Goal: Check status: Check status

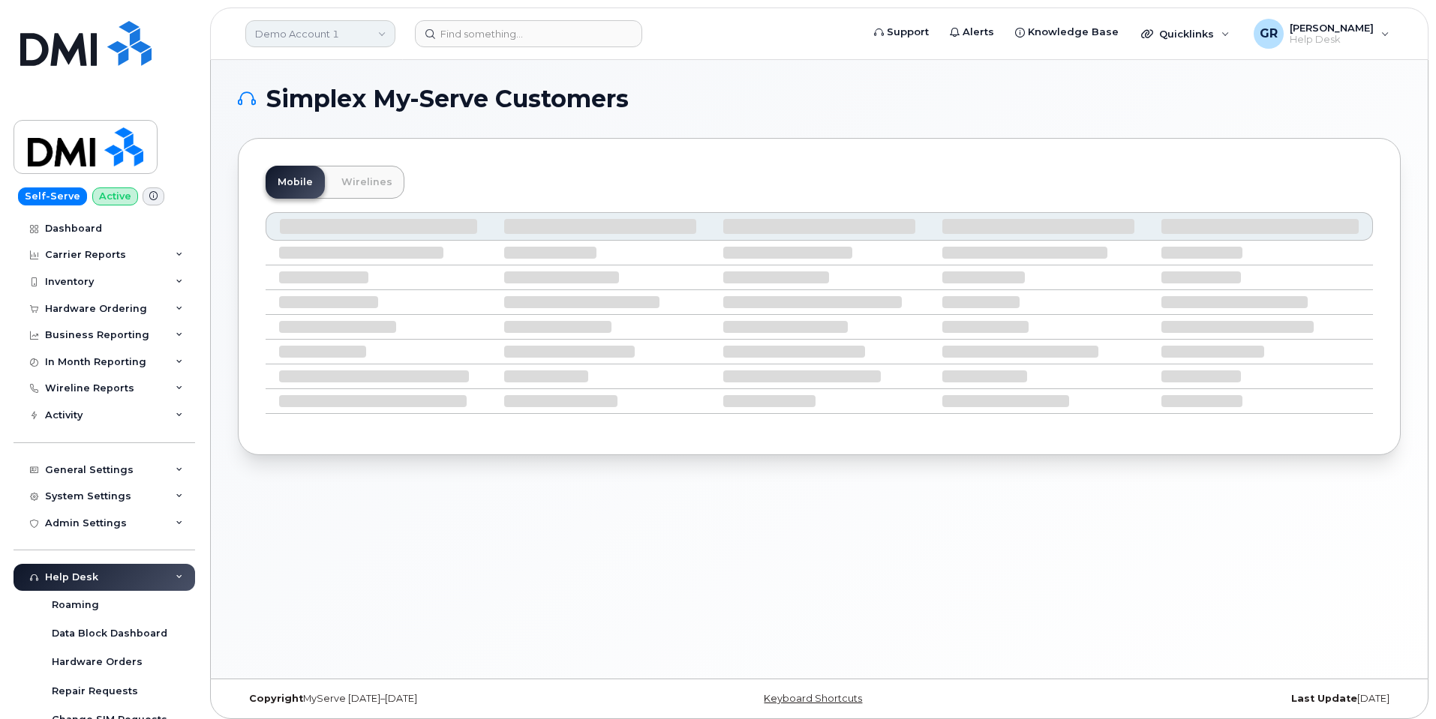
click at [309, 41] on link "Demo Account 1" at bounding box center [320, 33] width 150 height 27
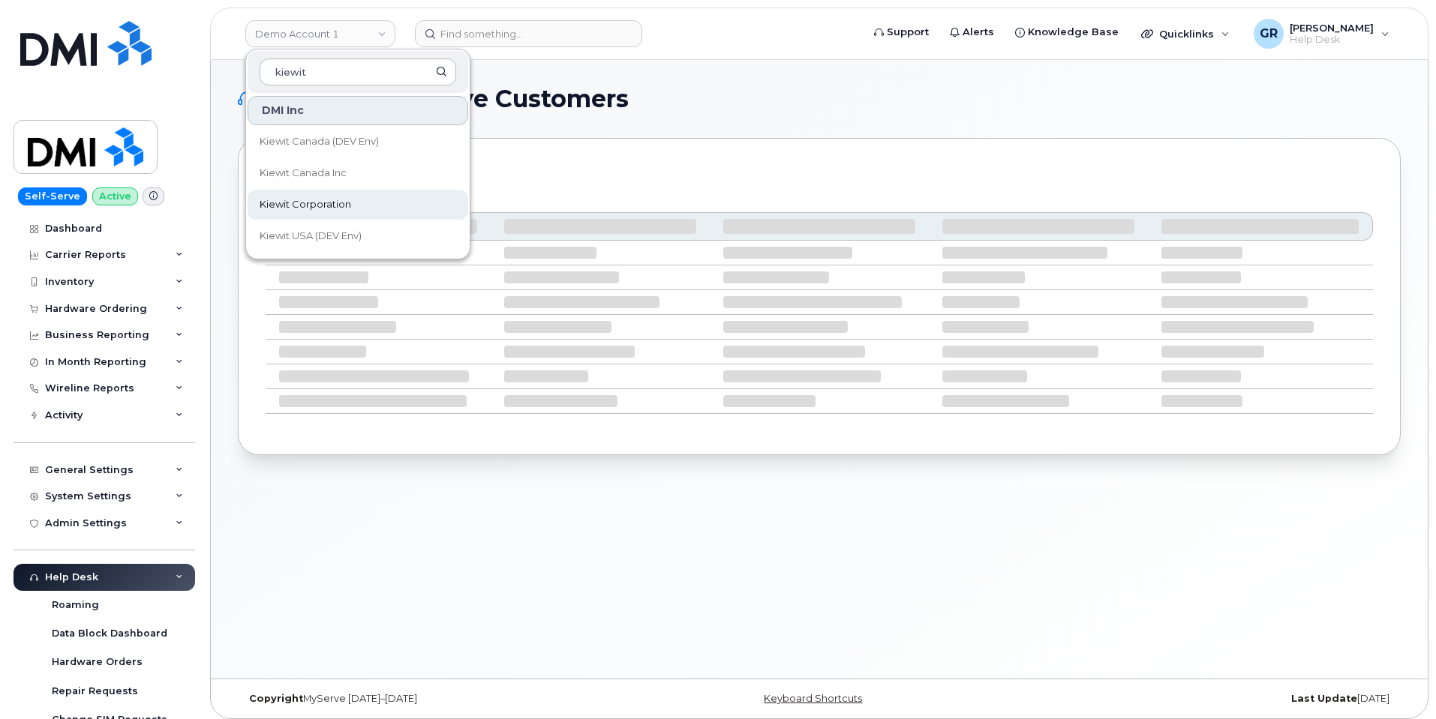
type input "kiewit"
click at [346, 204] on span "Kiewit Corporation" at bounding box center [306, 204] width 92 height 15
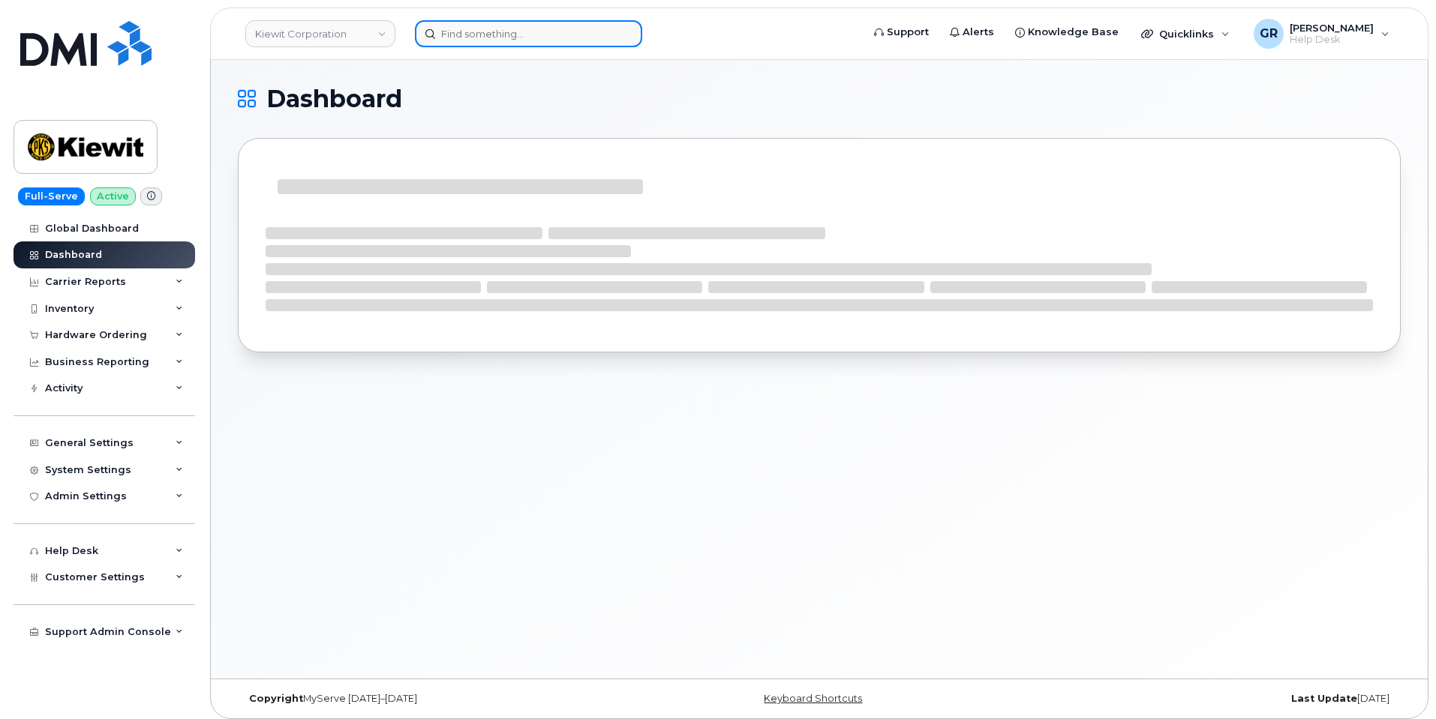
click at [455, 28] on input at bounding box center [528, 33] width 227 height 27
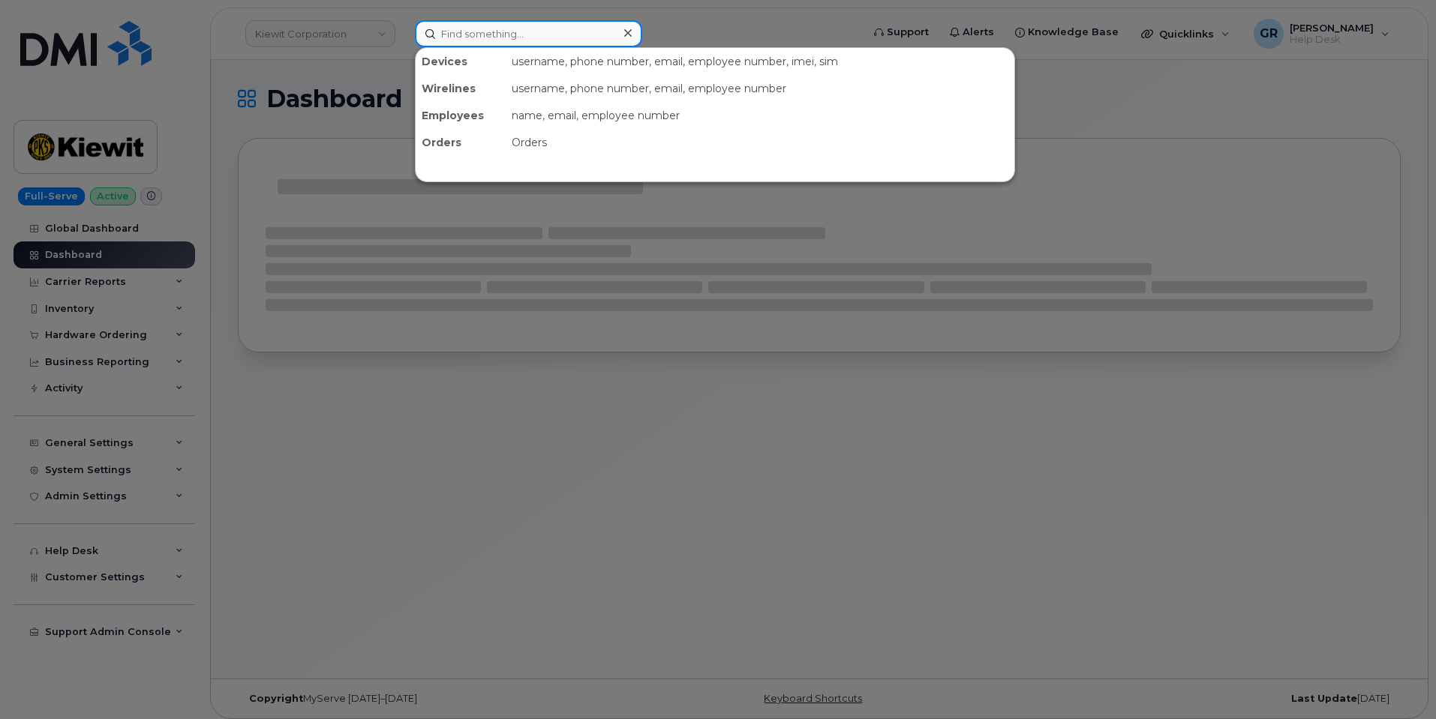
paste input "Order#: 299860"
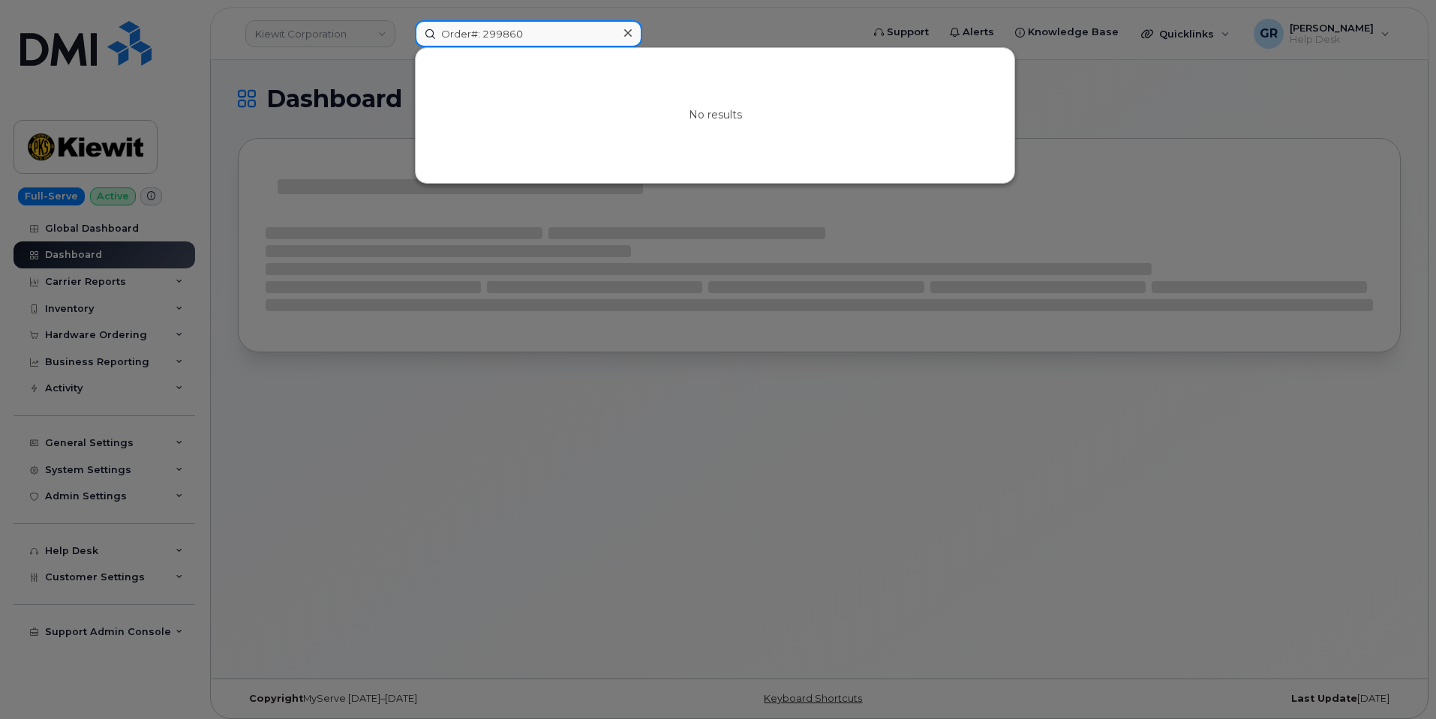
drag, startPoint x: 479, startPoint y: 32, endPoint x: 356, endPoint y: 43, distance: 122.7
click at [403, 43] on div "Order#: 299860 No results" at bounding box center [633, 33] width 461 height 27
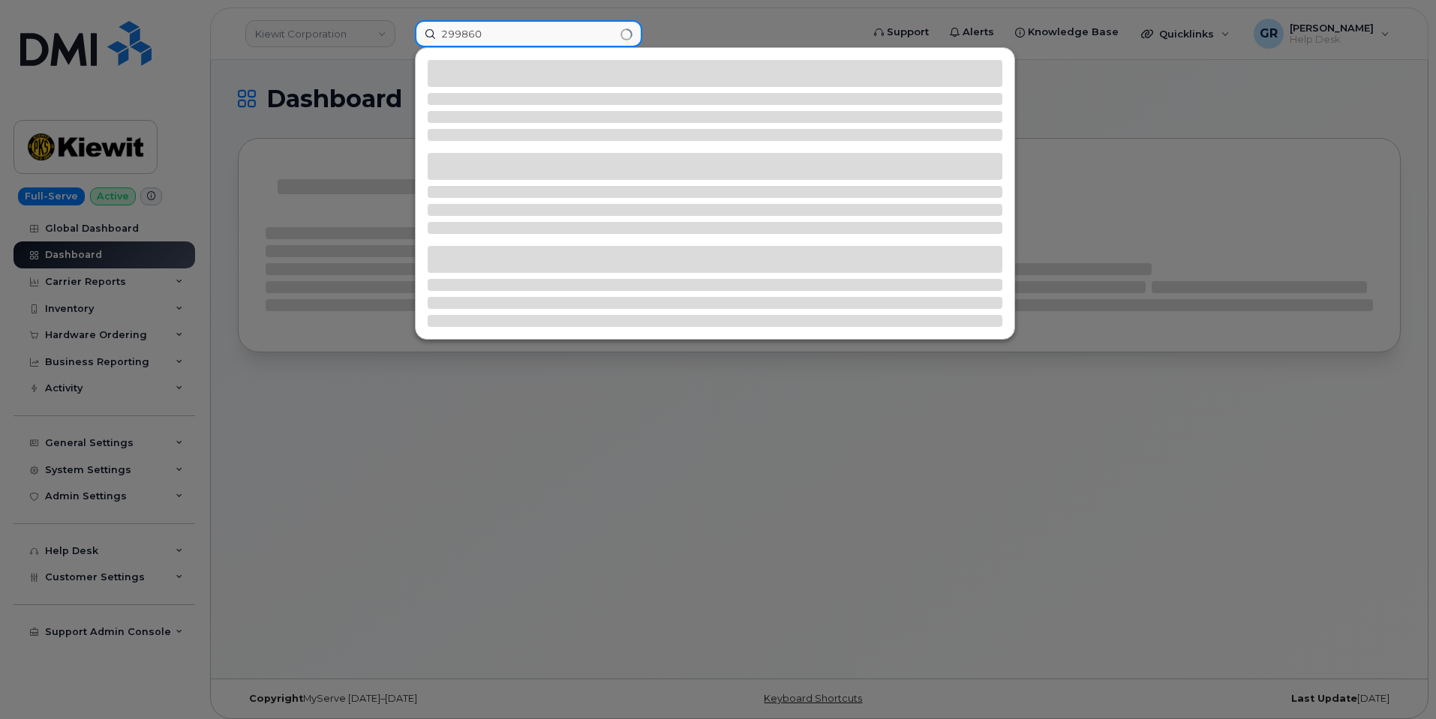
type input "299860"
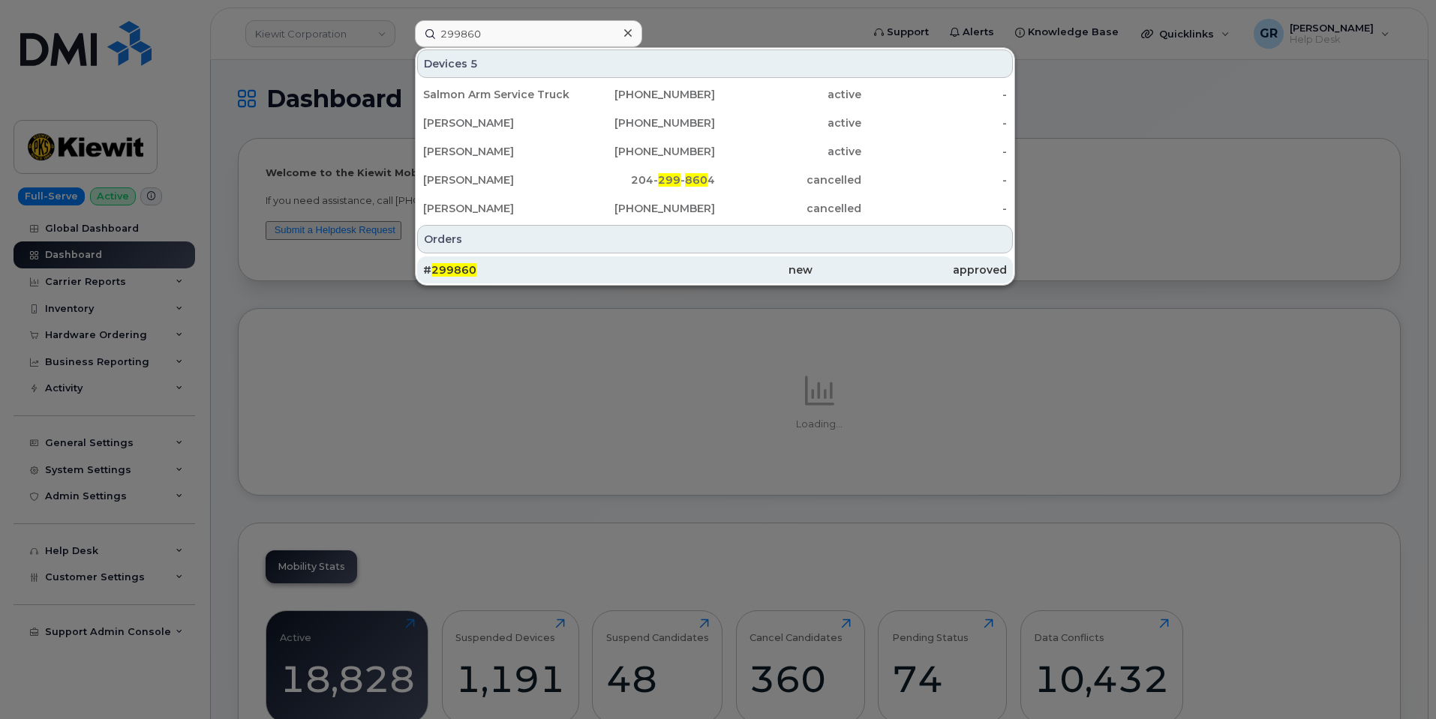
click at [626, 279] on div "new" at bounding box center [714, 270] width 194 height 27
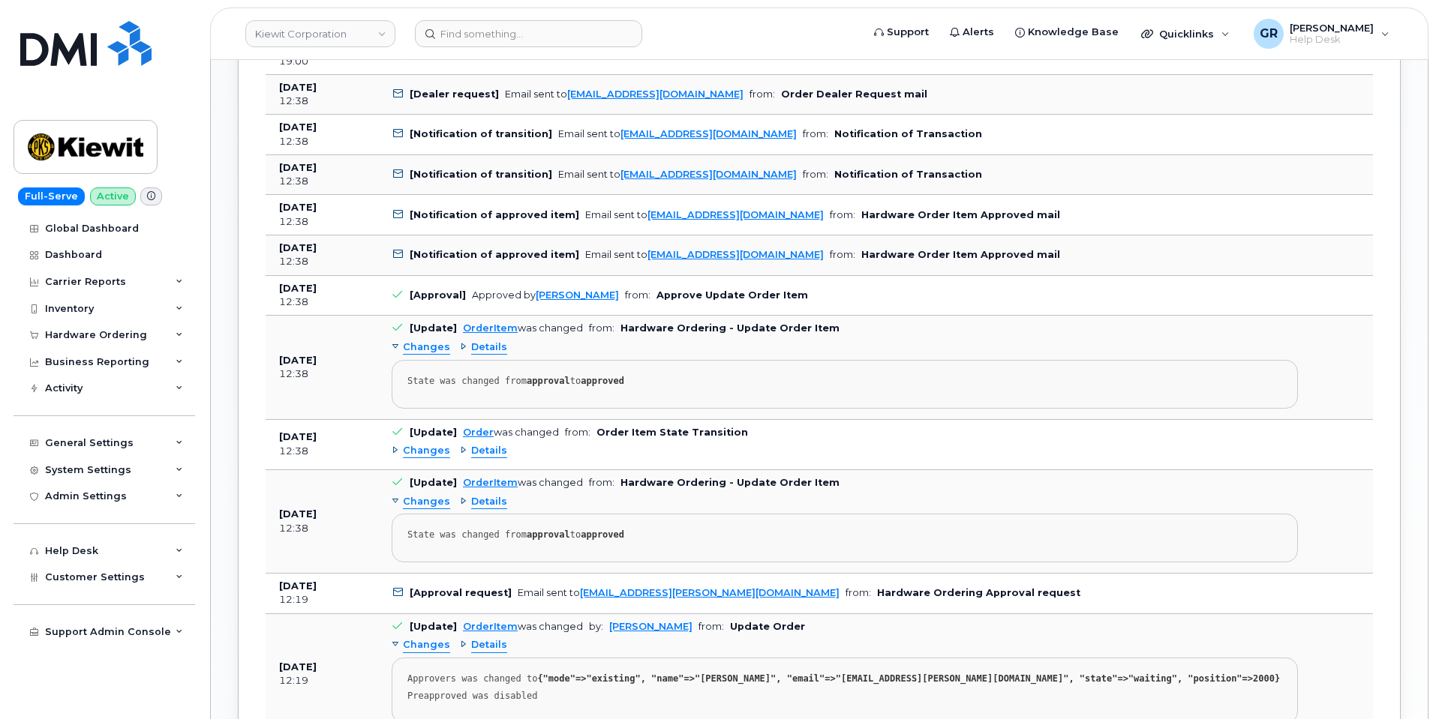
scroll to position [749, 0]
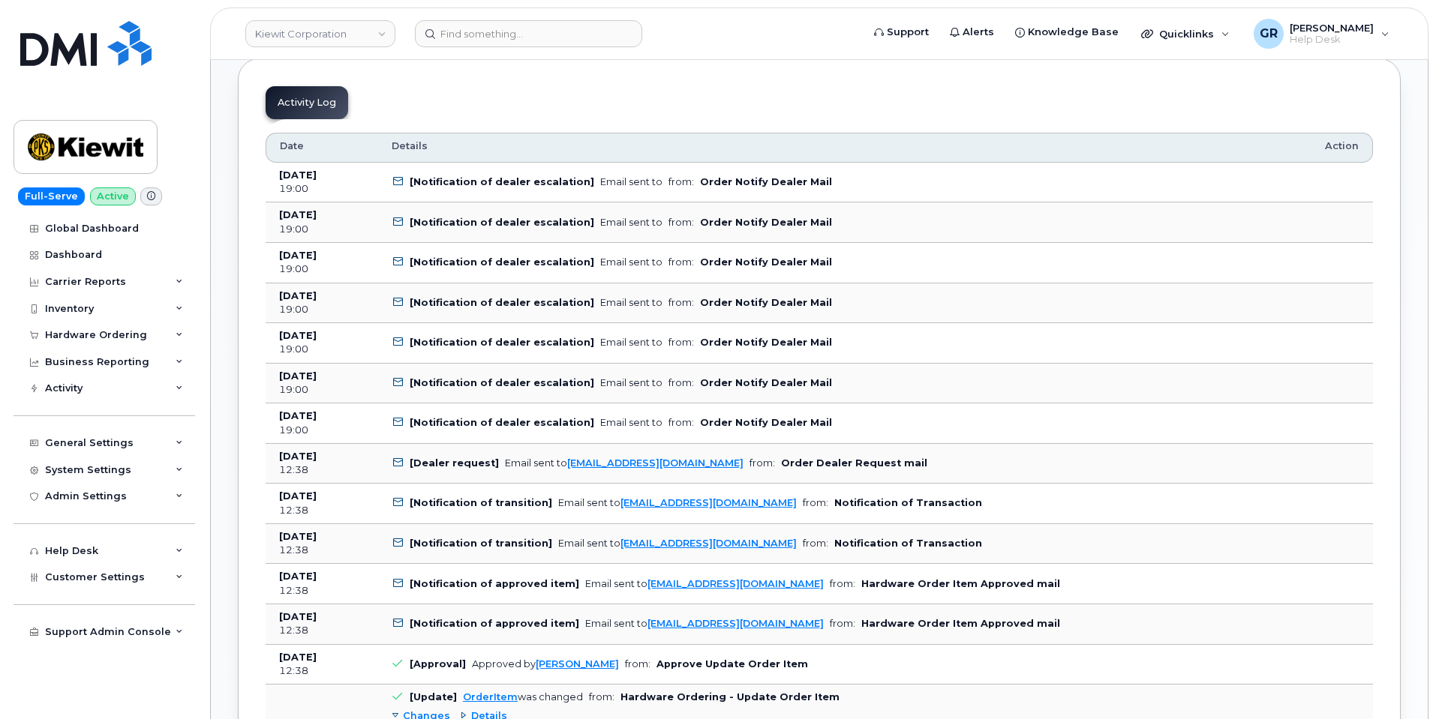
click at [353, 184] on div "19:00" at bounding box center [322, 189] width 86 height 14
click at [398, 181] on icon at bounding box center [398, 182] width 10 height 10
click at [756, 179] on b "Order Notify Dealer Mail" at bounding box center [766, 181] width 132 height 11
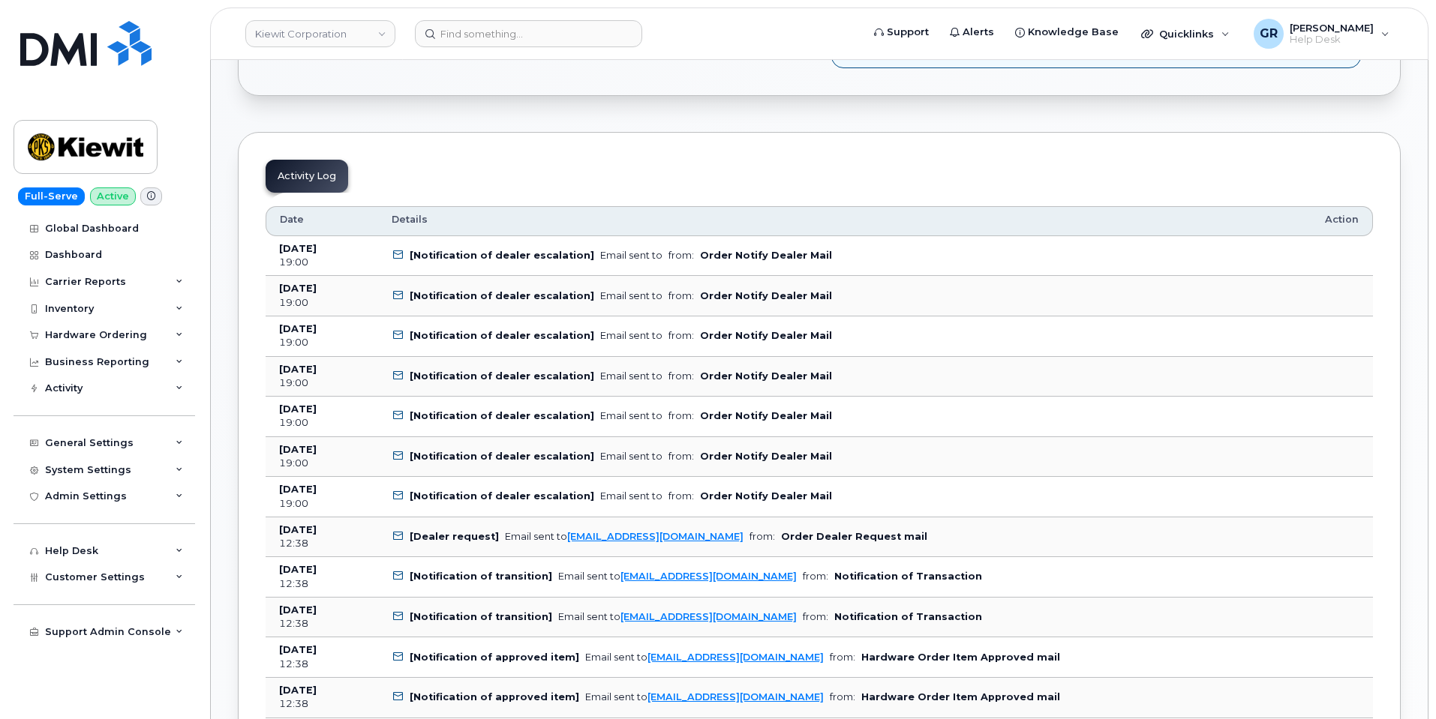
scroll to position [674, 0]
click at [467, 262] on b "[Notification of dealer escalation]" at bounding box center [502, 256] width 185 height 11
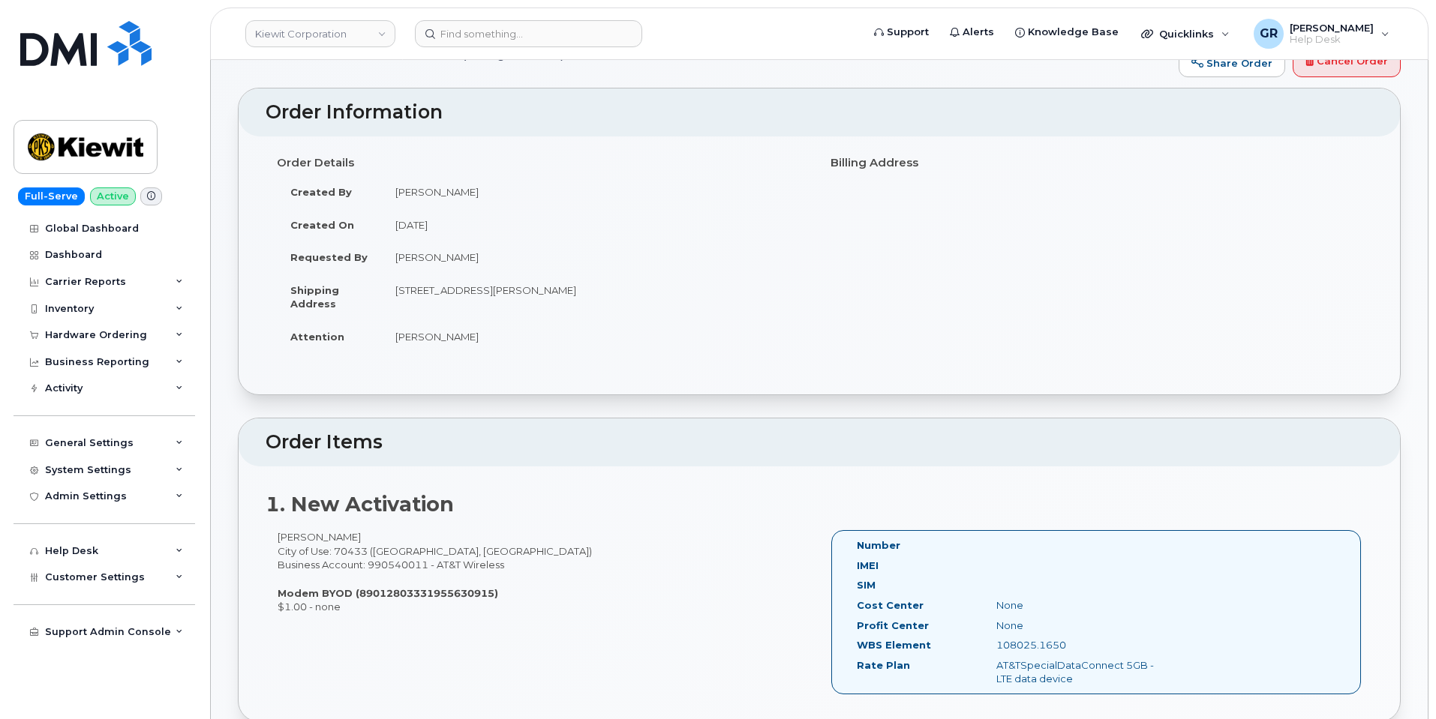
scroll to position [75, 0]
